Goal: Find specific page/section: Find specific page/section

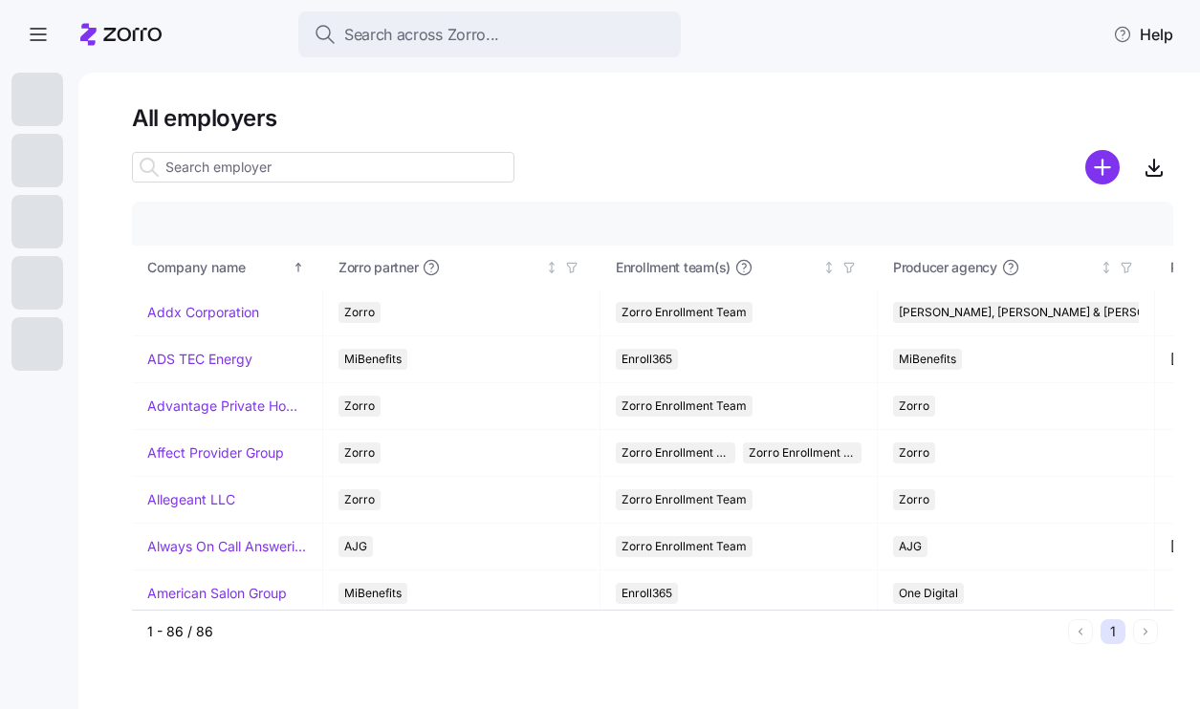
click at [238, 159] on input at bounding box center [323, 167] width 382 height 31
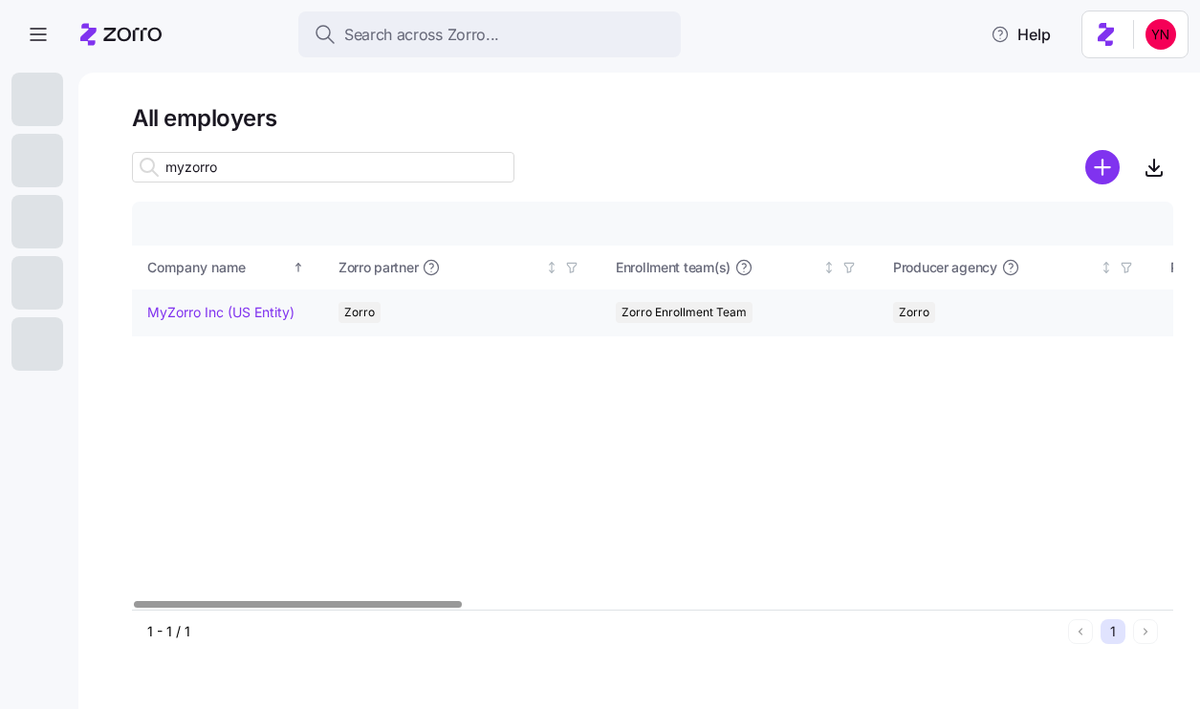
type input "myzorro"
click at [213, 323] on td "MyZorro Inc (US Entity)" at bounding box center [227, 313] width 191 height 47
click at [203, 308] on link "MyZorro Inc (US Entity)" at bounding box center [220, 312] width 147 height 19
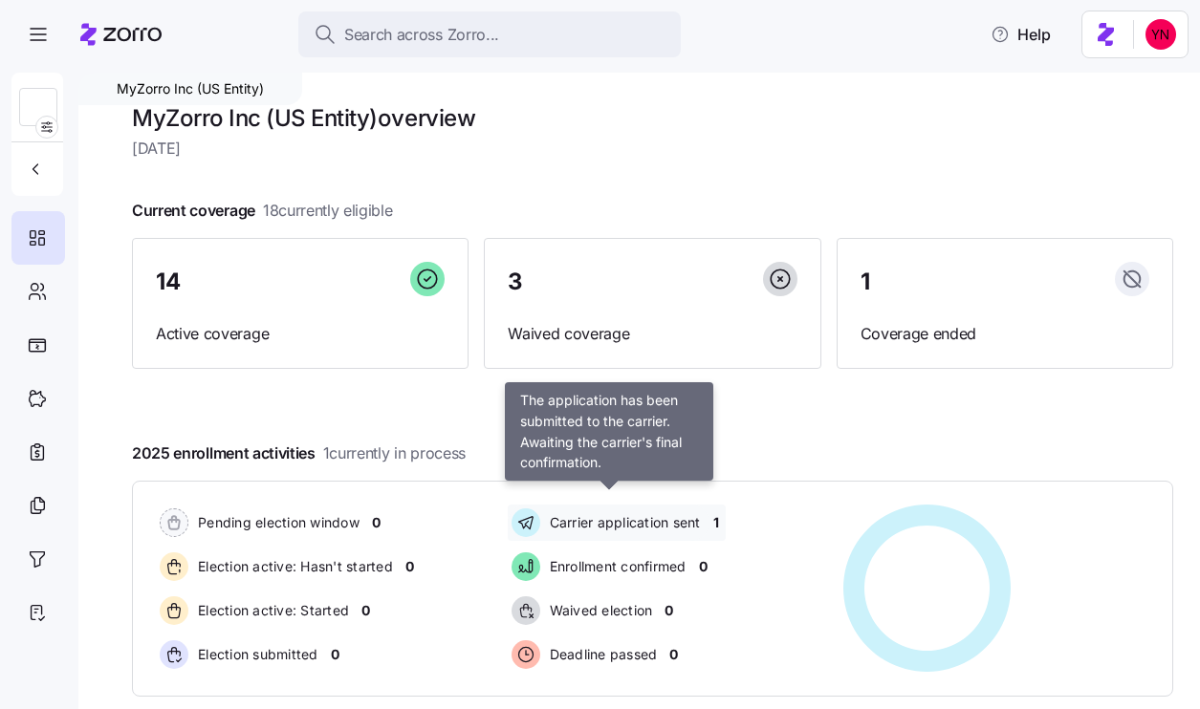
scroll to position [268, 0]
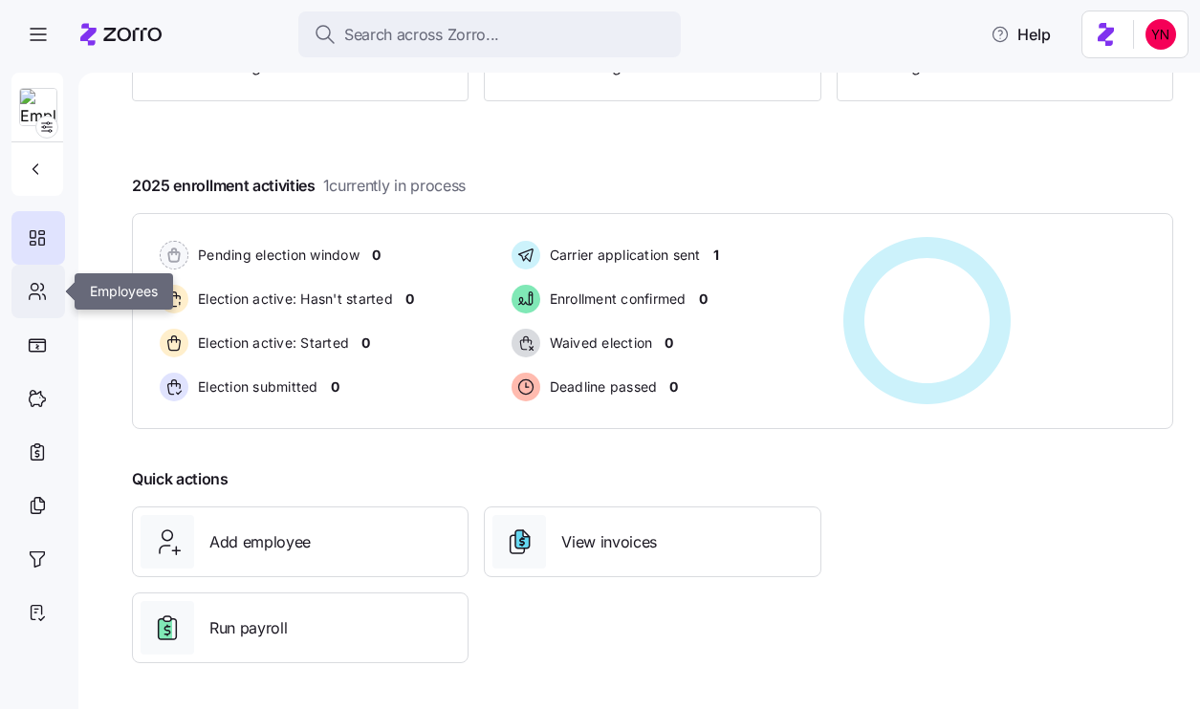
click at [35, 288] on icon at bounding box center [37, 291] width 21 height 23
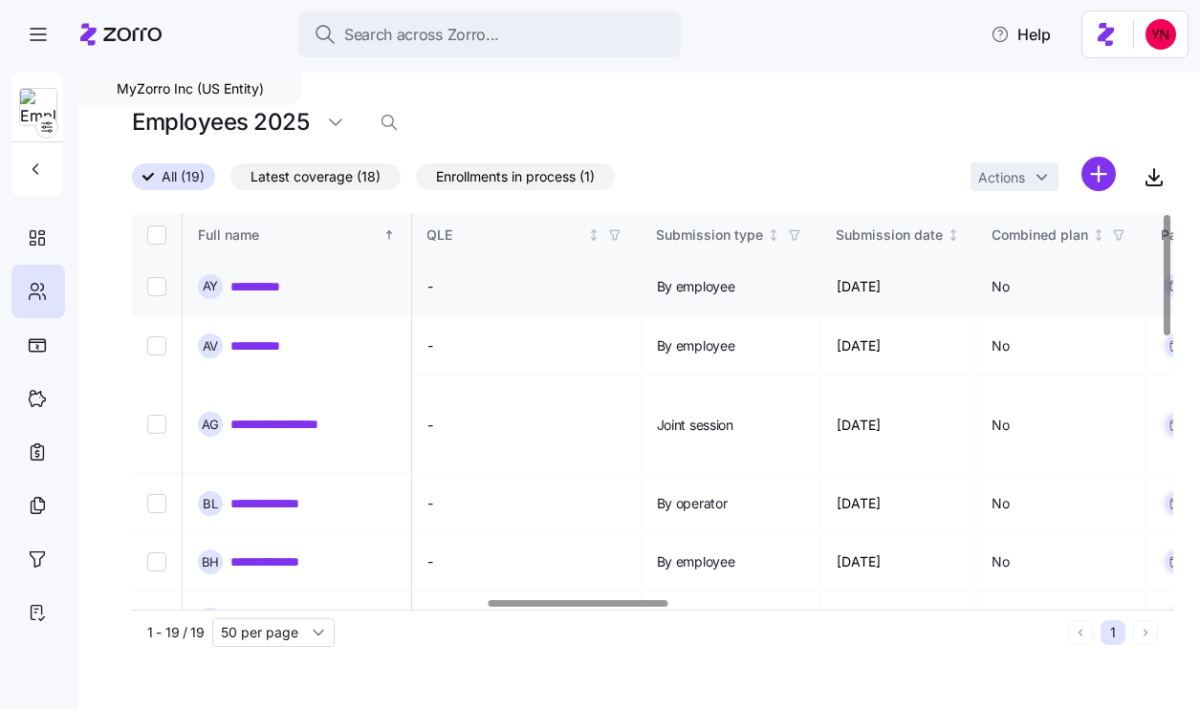
scroll to position [0, 2050]
